Goal: Information Seeking & Learning: Learn about a topic

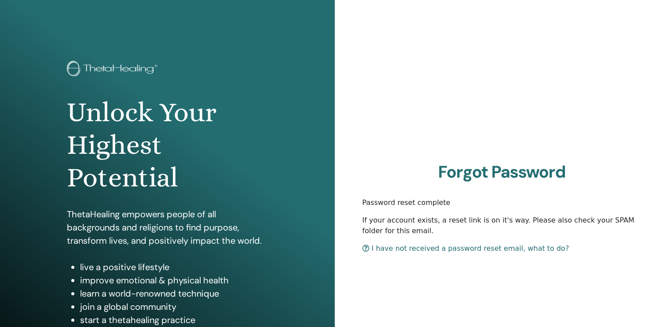
click at [462, 250] on link "I have not received a password reset email, what to do?" at bounding box center [466, 248] width 207 height 8
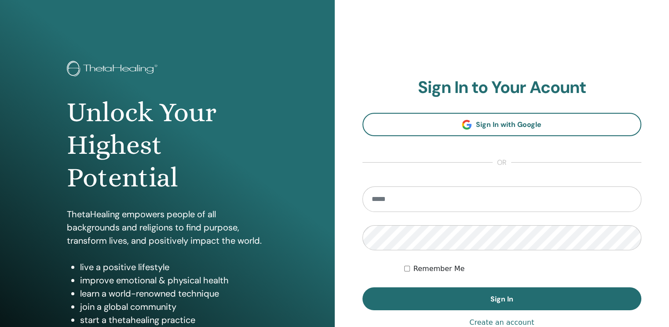
click at [427, 196] on input "email" at bounding box center [503, 199] width 280 height 26
click at [444, 199] on input "**********" at bounding box center [503, 199] width 280 height 26
type input "**********"
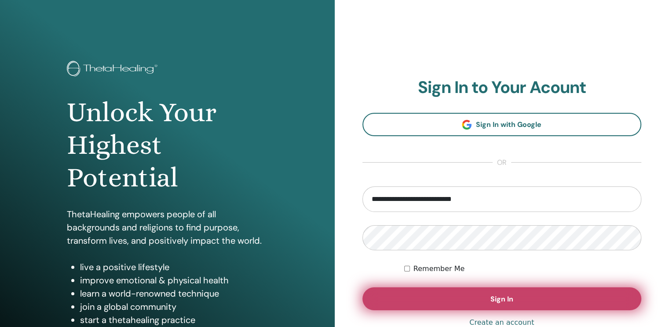
click at [552, 298] on button "Sign In" at bounding box center [503, 298] width 280 height 23
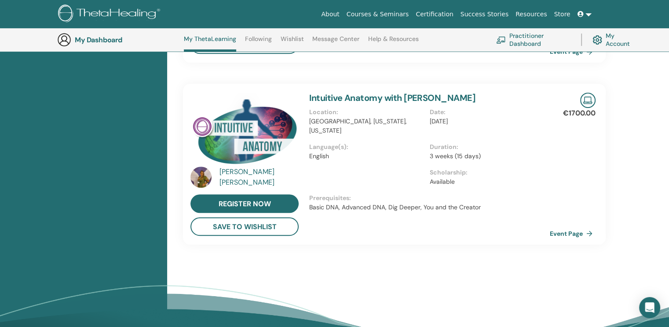
scroll to position [630, 0]
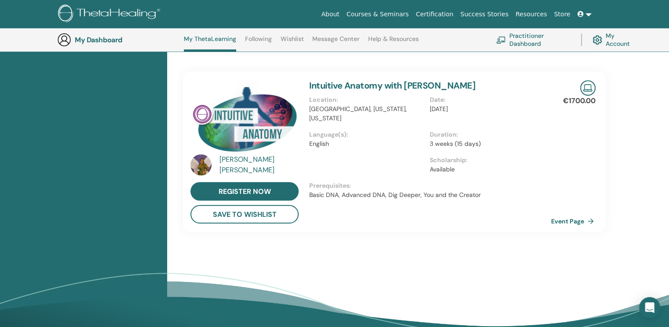
click at [573, 214] on link "Event Page" at bounding box center [575, 220] width 46 height 13
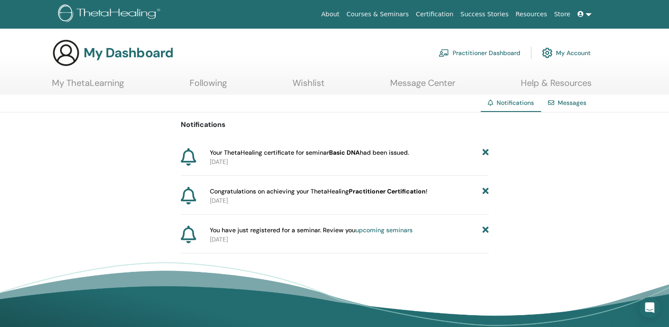
drag, startPoint x: 0, startPoint y: 0, endPoint x: 398, endPoint y: 152, distance: 426.1
click at [398, 152] on div "Notifications Your ThetaHealing certificate for seminar Basic DNA had been issu…" at bounding box center [334, 182] width 669 height 141
click at [319, 148] on span "Your ThetaHealing certificate for seminar Basic DNA had been issued." at bounding box center [309, 152] width 199 height 9
click at [312, 155] on span "Your ThetaHealing certificate for seminar Basic DNA had been issued." at bounding box center [309, 152] width 199 height 9
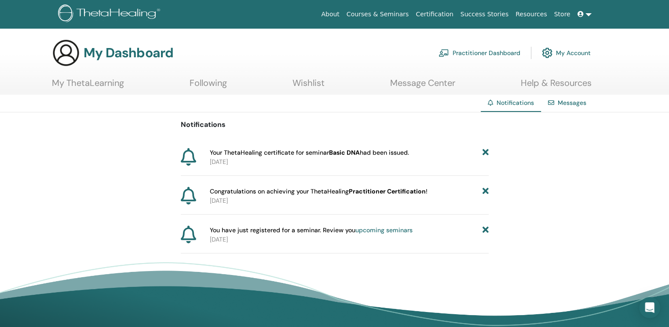
click at [293, 155] on span "Your ThetaHealing certificate for seminar Basic DNA had been issued." at bounding box center [309, 152] width 199 height 9
click at [452, 15] on link "Certification" at bounding box center [434, 14] width 44 height 16
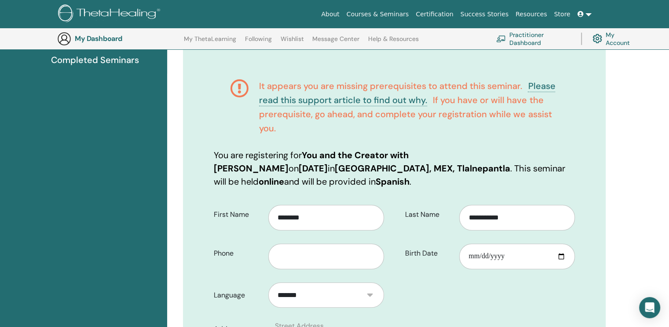
scroll to position [123, 0]
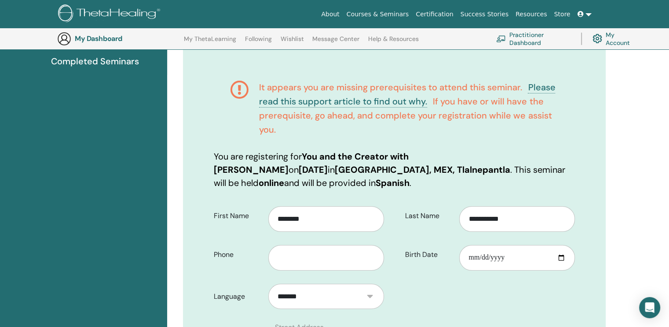
click at [586, 11] on link at bounding box center [584, 14] width 21 height 16
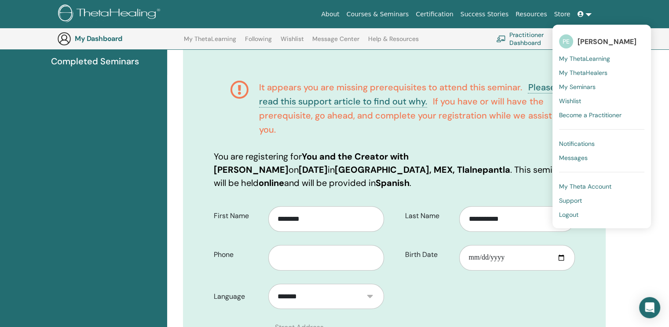
click at [589, 55] on span "My ThetaLearning" at bounding box center [584, 59] width 51 height 8
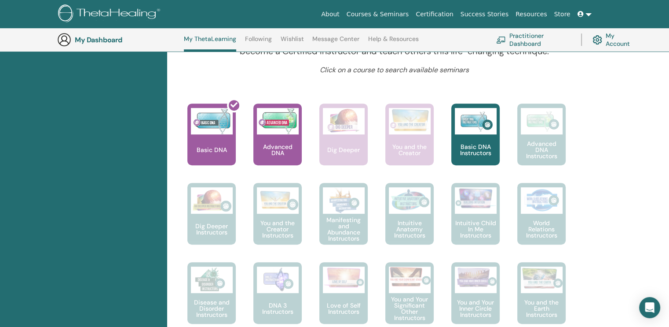
scroll to position [320, 0]
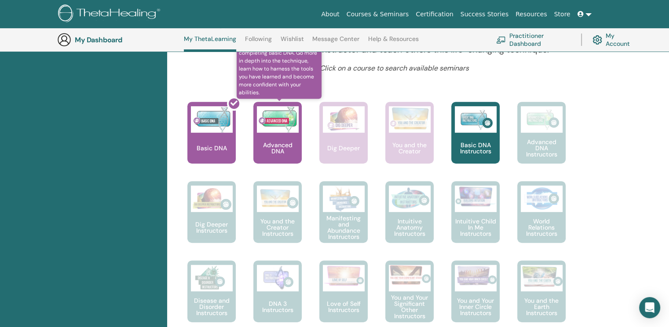
click at [287, 145] on p "Advanced DNA" at bounding box center [278, 148] width 48 height 12
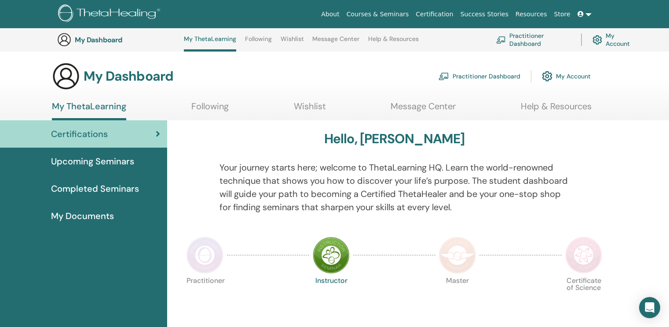
scroll to position [320, 0]
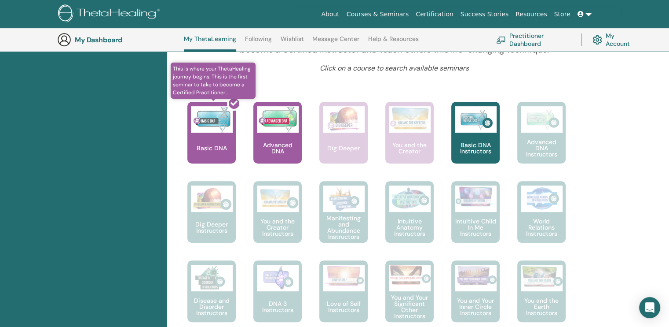
click at [231, 105] on icon at bounding box center [234, 102] width 7 height 7
